Goal: Check status

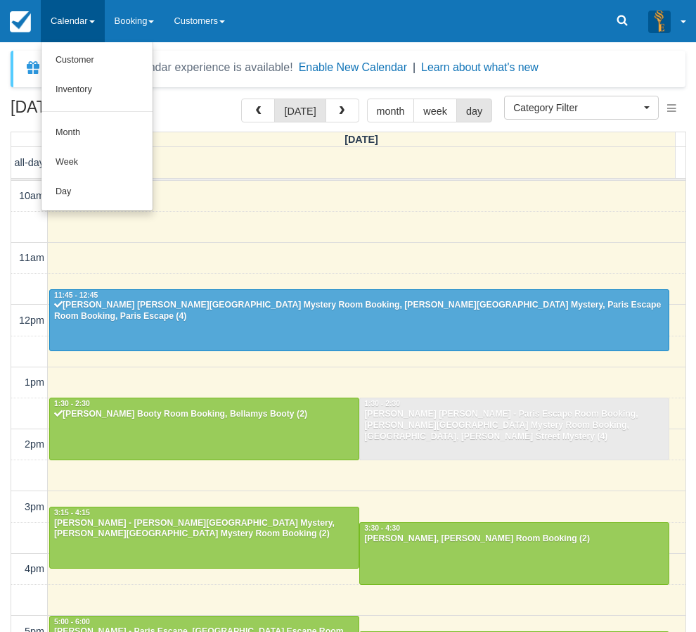
select select
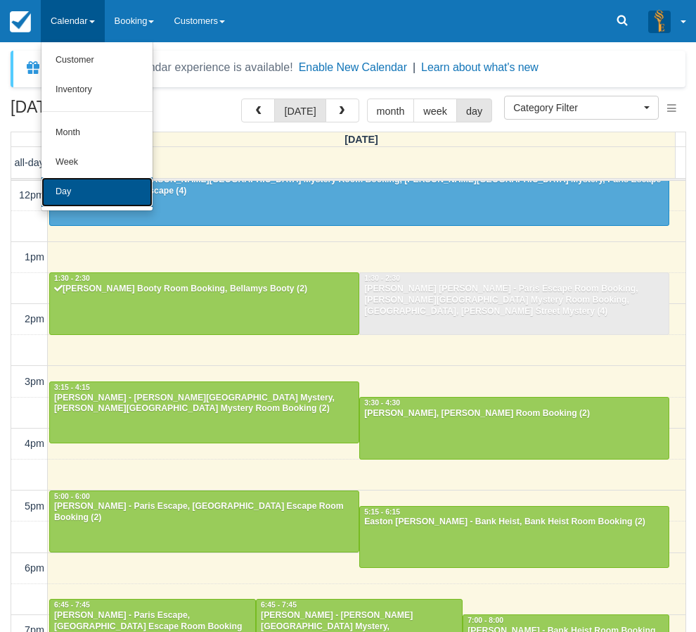
click at [84, 193] on link "Day" at bounding box center [96, 192] width 111 height 30
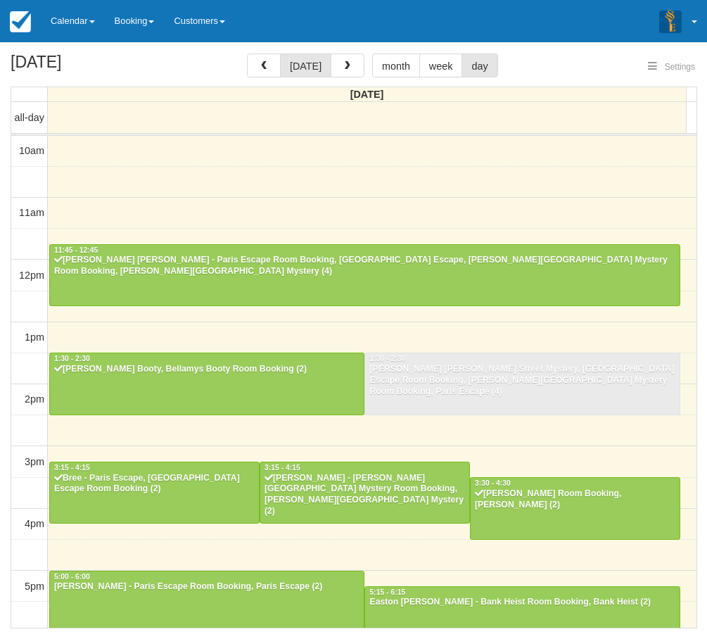
select select
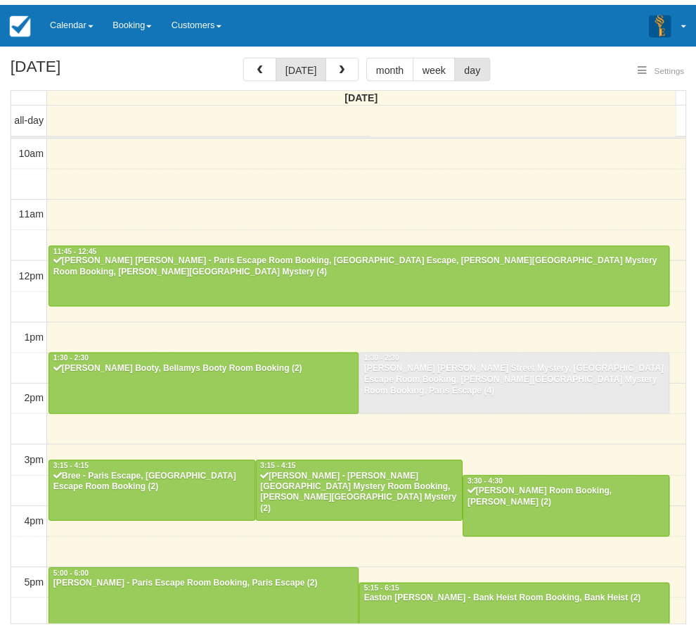
scroll to position [285, 0]
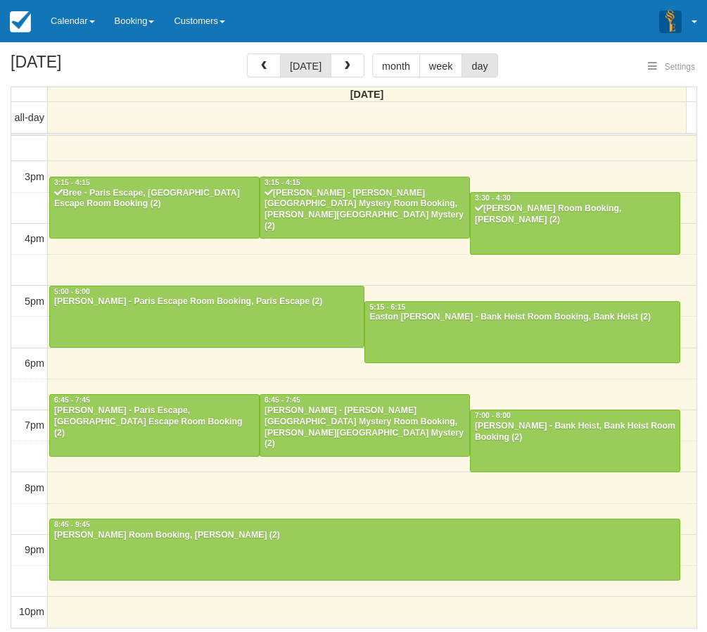
select select
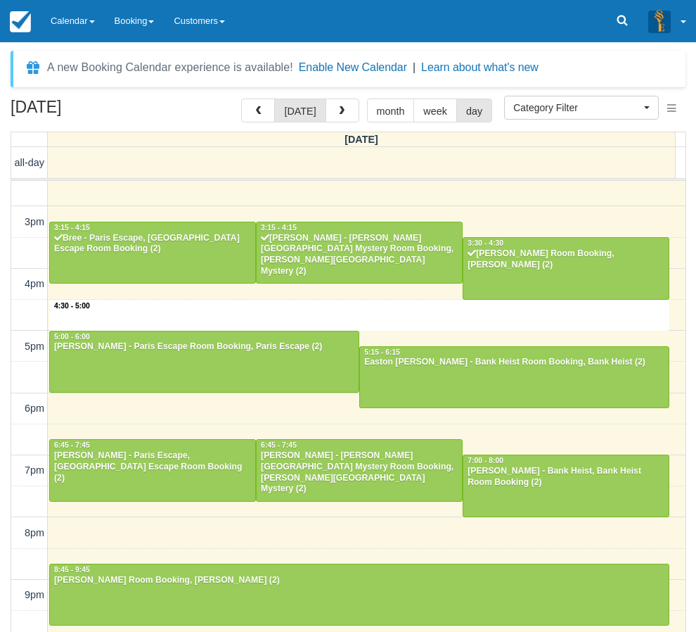
click at [273, 301] on div "10am 11am 12pm 1pm 2pm 3pm 4pm 5pm 6pm 7pm 8pm 9pm 10pm 4:30 - 5:00 11:45 - 12:…" at bounding box center [348, 284] width 674 height 776
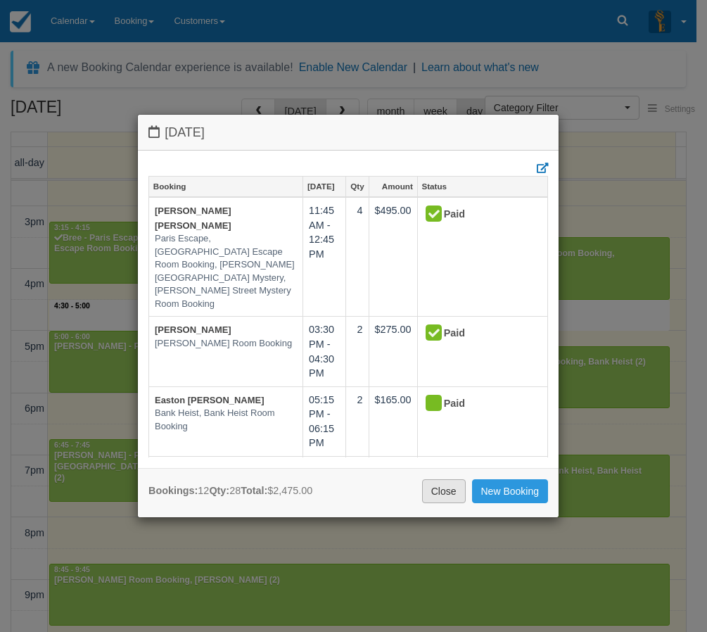
click at [428, 493] on link "Close" at bounding box center [444, 491] width 44 height 24
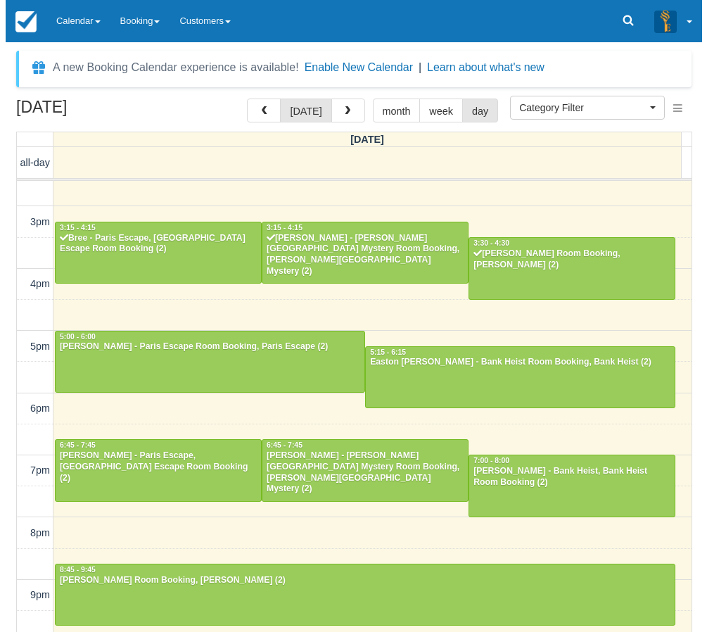
scroll to position [284, 0]
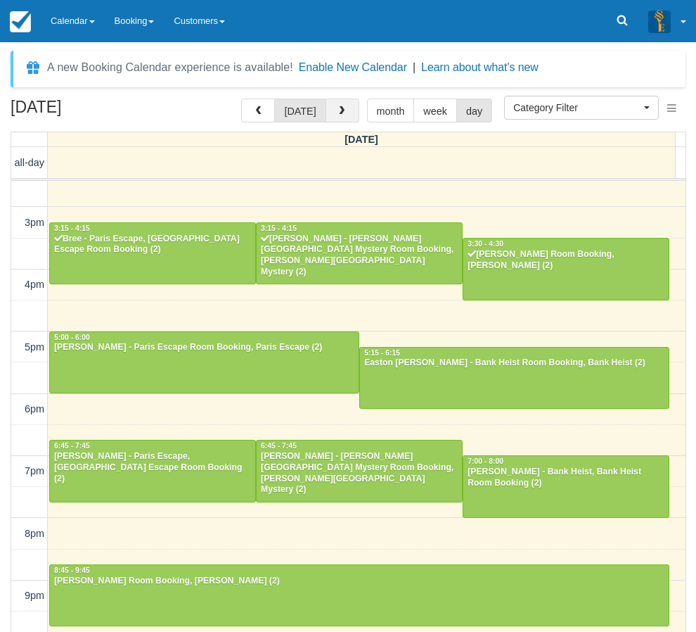
click at [345, 117] on button "button" at bounding box center [343, 110] width 34 height 24
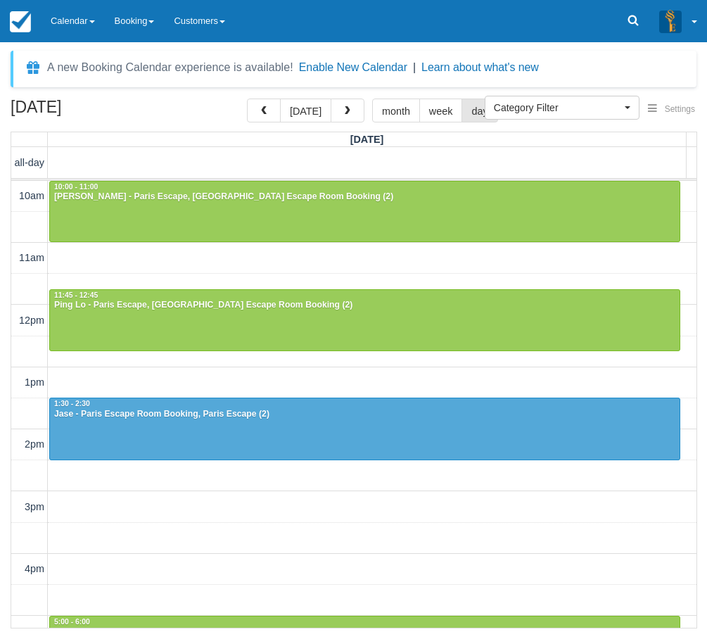
click at [273, 506] on div "10am 11am 12pm 1pm 2pm 3pm 4pm 5pm 6pm 7pm 8pm 9pm 10pm 10:00 - 11:00 [PERSON_N…" at bounding box center [353, 569] width 685 height 776
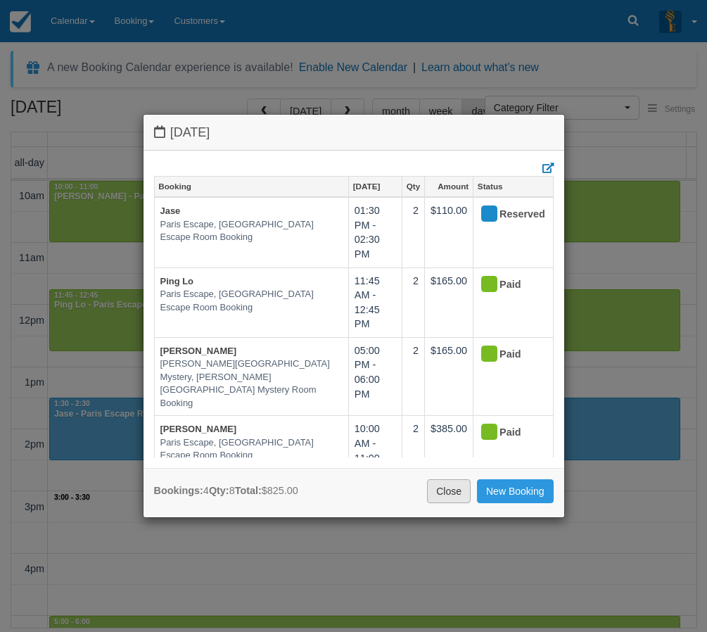
click at [446, 497] on link "Close" at bounding box center [449, 491] width 44 height 24
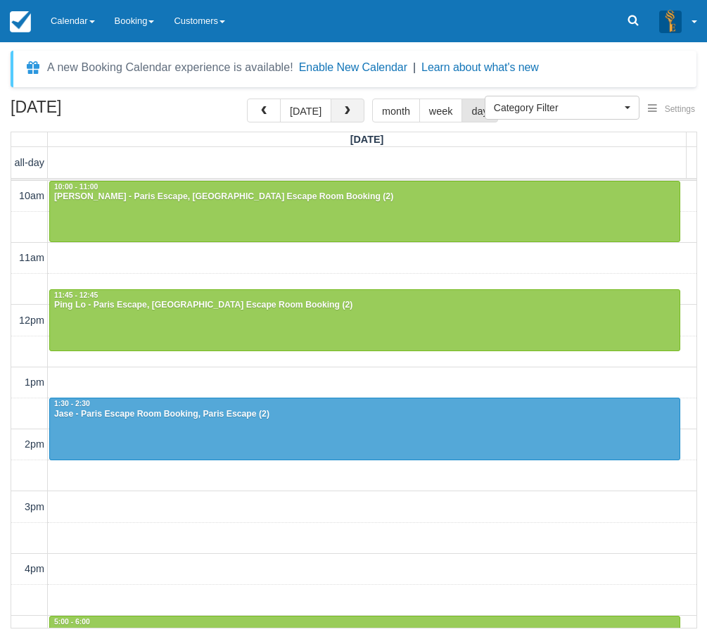
click at [343, 116] on span "button" at bounding box center [348, 111] width 10 height 10
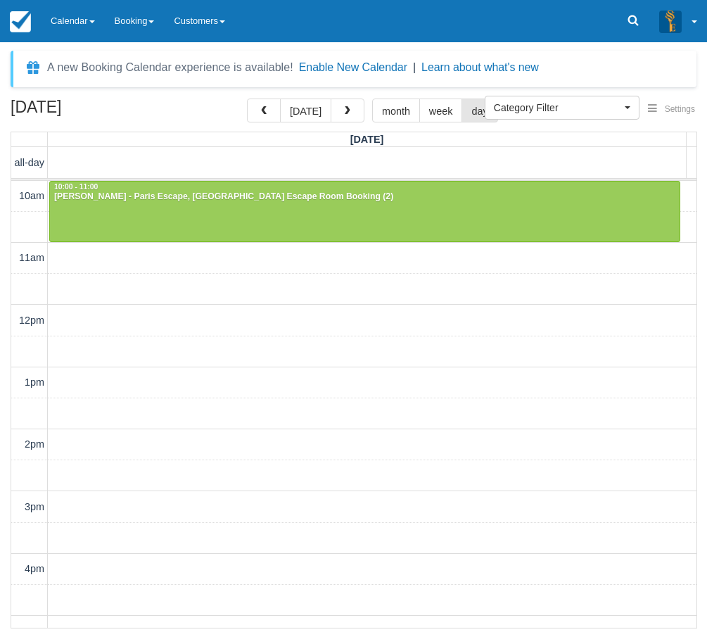
click at [11, 516] on td "all-day 10am 11am 12pm 1pm 2pm 3pm 4pm 5pm 6pm 7pm 8pm 9pm 10pm 10:00 - 11:00 […" at bounding box center [354, 387] width 686 height 481
